Goal: Transaction & Acquisition: Purchase product/service

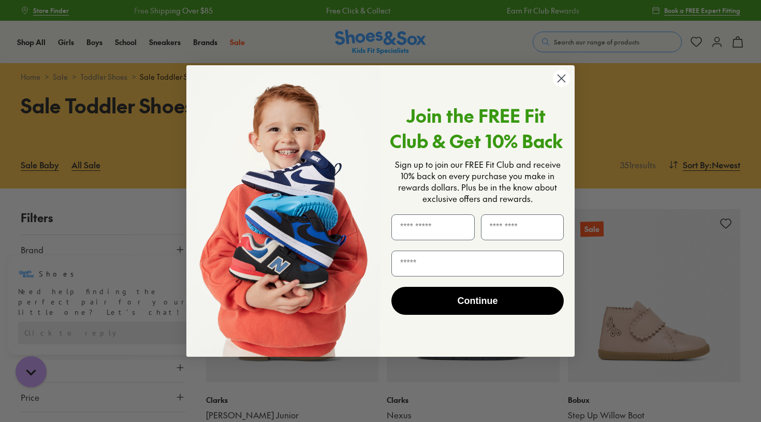
click at [560, 76] on circle "Close dialog" at bounding box center [561, 78] width 17 height 17
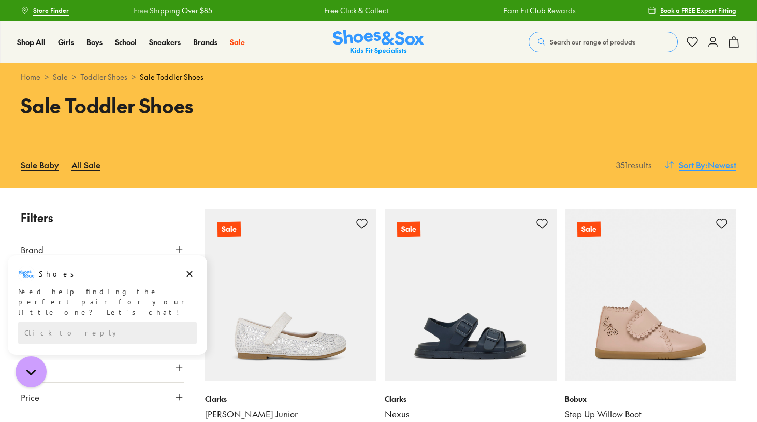
click at [703, 171] on button "Sort By : Newest" at bounding box center [700, 164] width 72 height 23
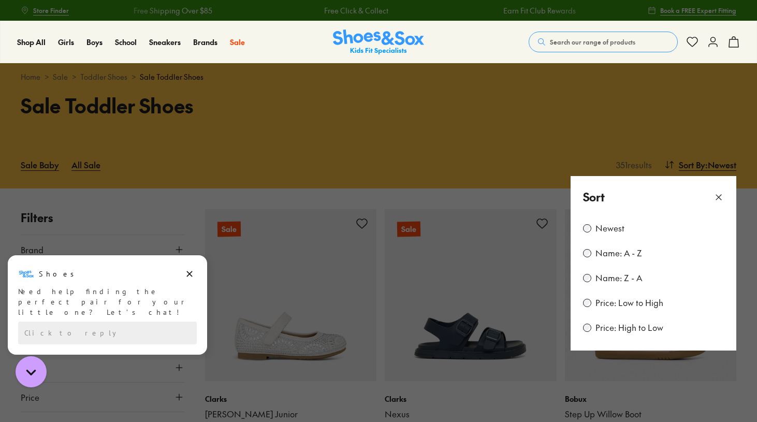
click at [634, 304] on label "Price: Low to High" at bounding box center [629, 302] width 68 height 11
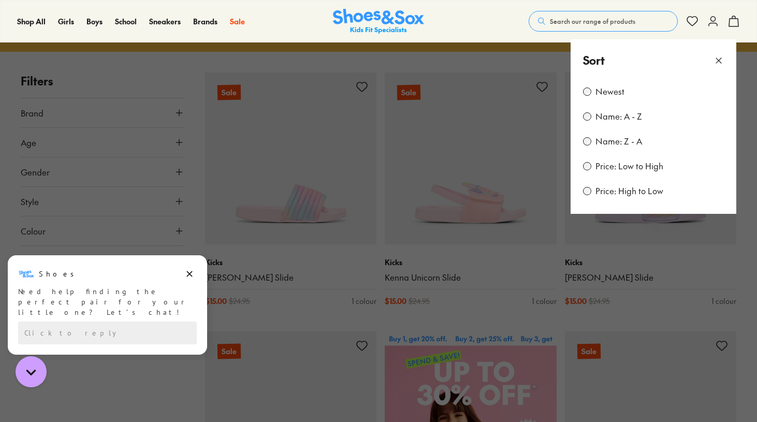
click at [196, 120] on button at bounding box center [378, 211] width 757 height 422
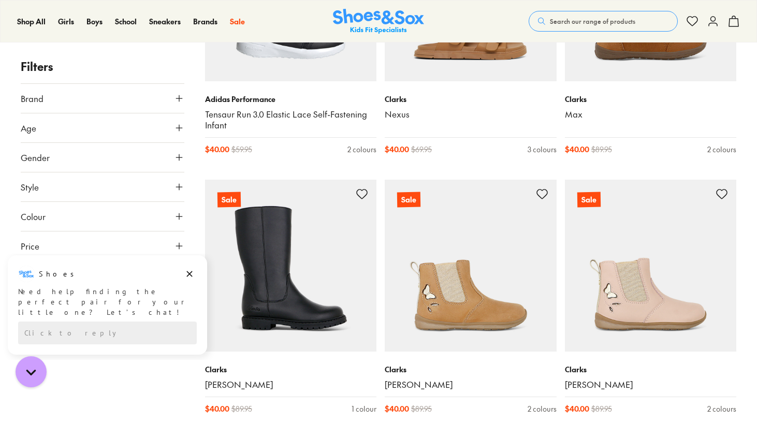
scroll to position [5167, 0]
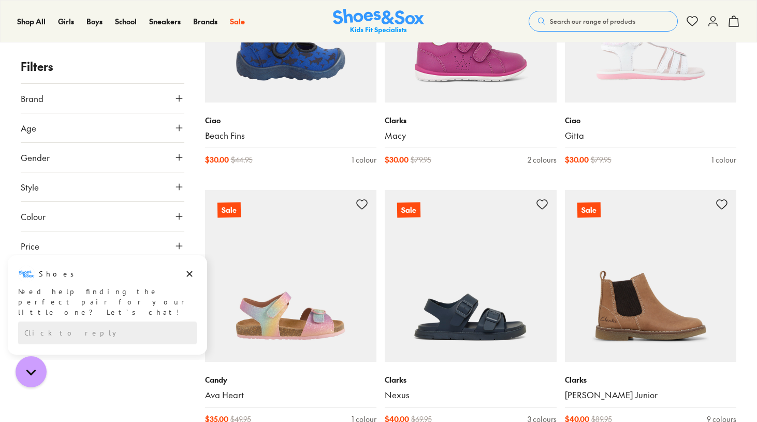
scroll to position [3907, 0]
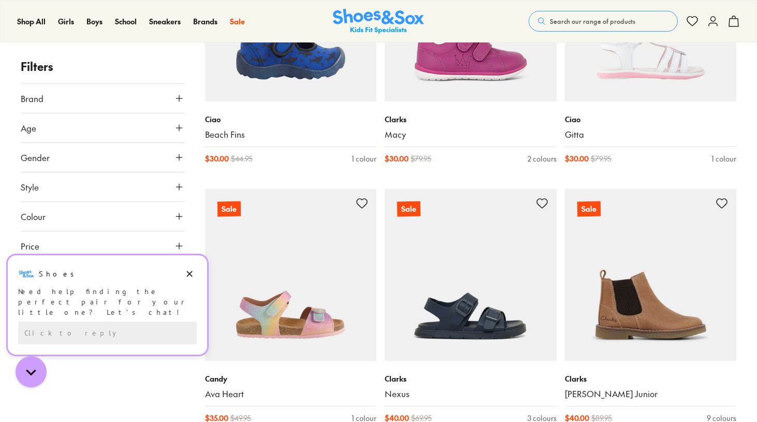
click at [187, 274] on icon "Dismiss campaign" at bounding box center [189, 274] width 10 height 12
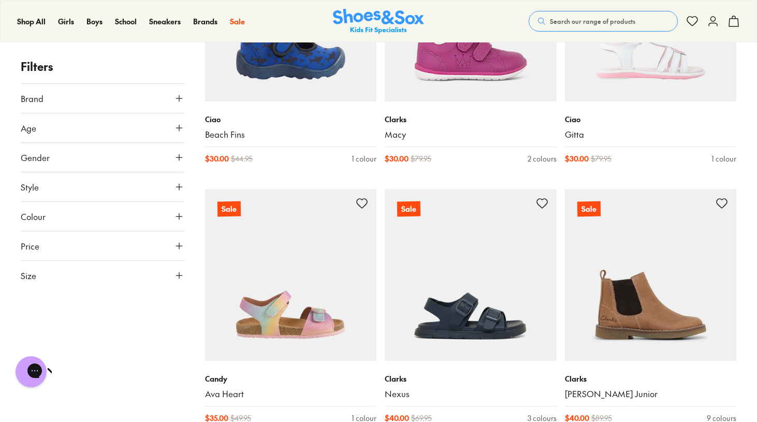
click at [132, 276] on button "Size" at bounding box center [103, 275] width 164 height 29
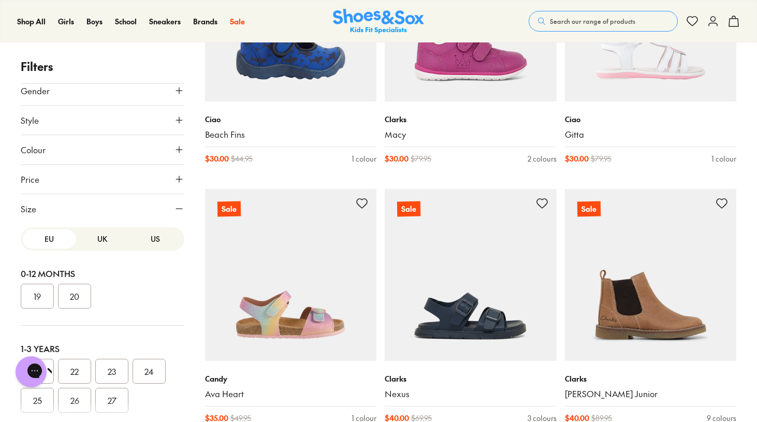
scroll to position [67, 0]
click at [151, 242] on button "US" at bounding box center [155, 238] width 53 height 19
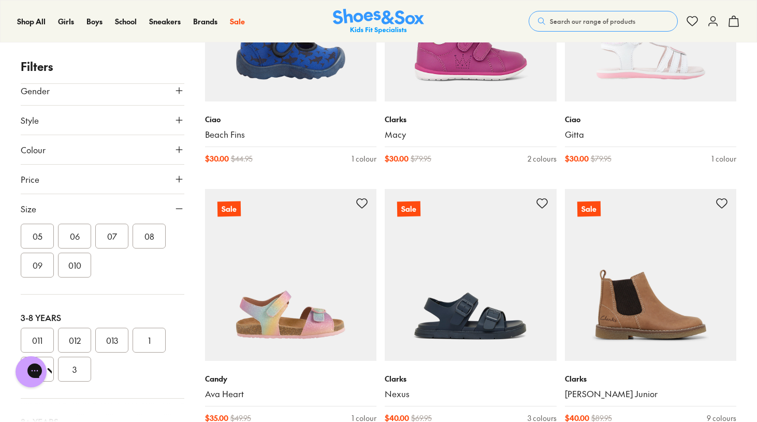
scroll to position [131, 0]
click at [74, 273] on button "010" at bounding box center [74, 269] width 33 height 25
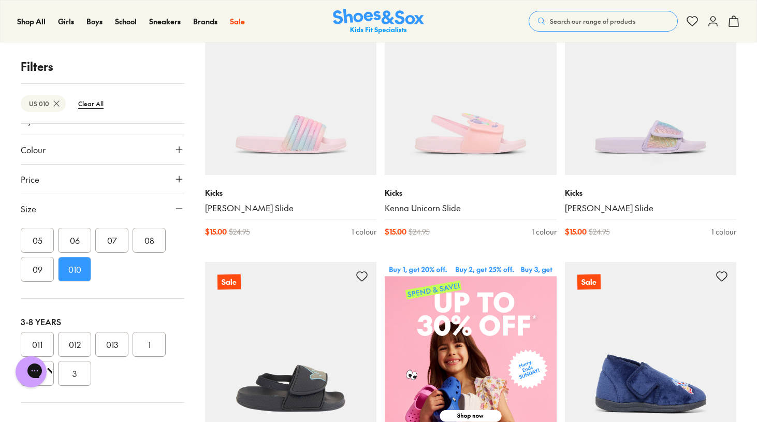
scroll to position [107, 0]
click at [45, 338] on button "011" at bounding box center [37, 344] width 33 height 25
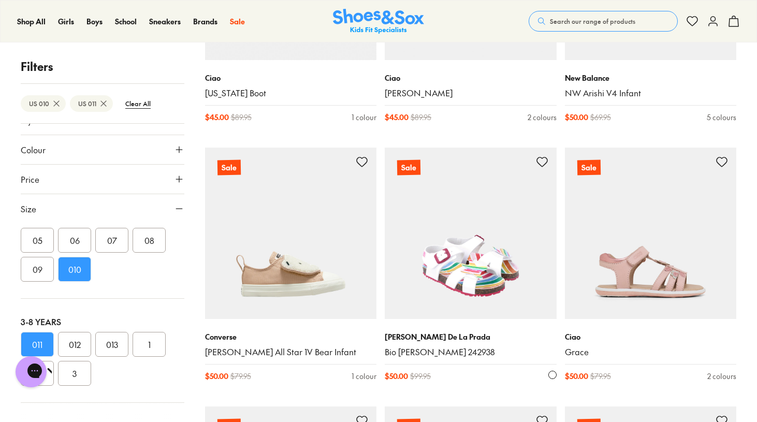
scroll to position [1913, 0]
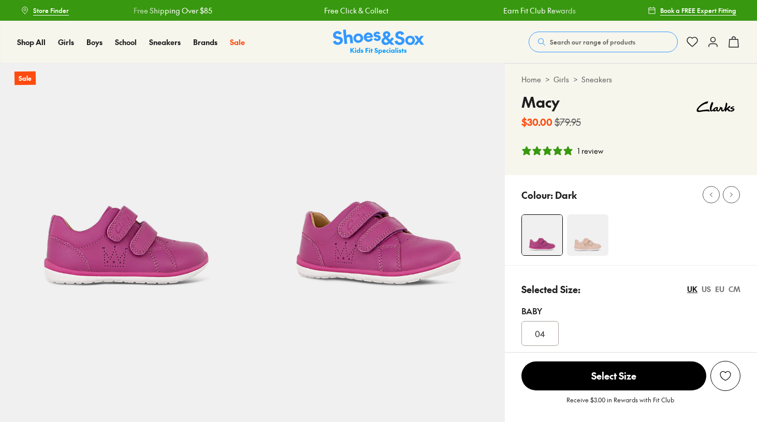
select select "*"
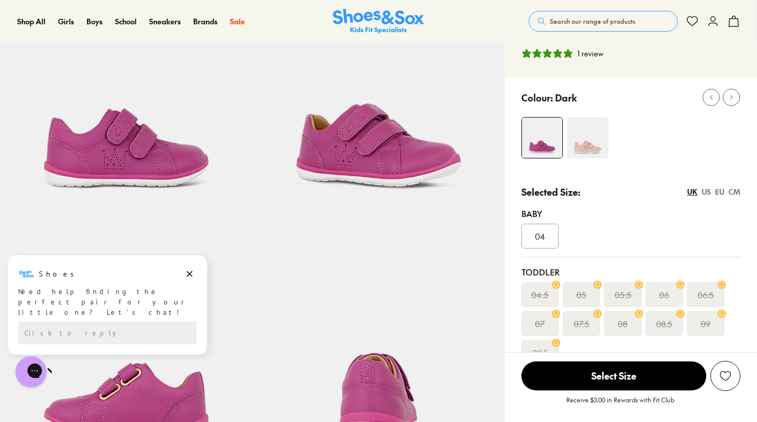
scroll to position [84, 0]
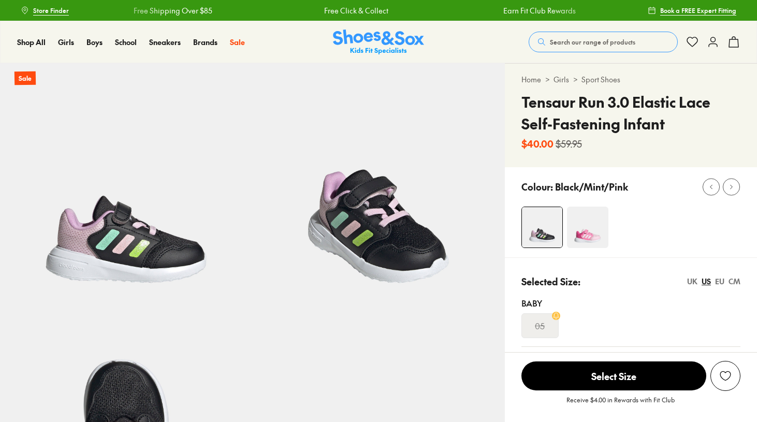
select select "*"
